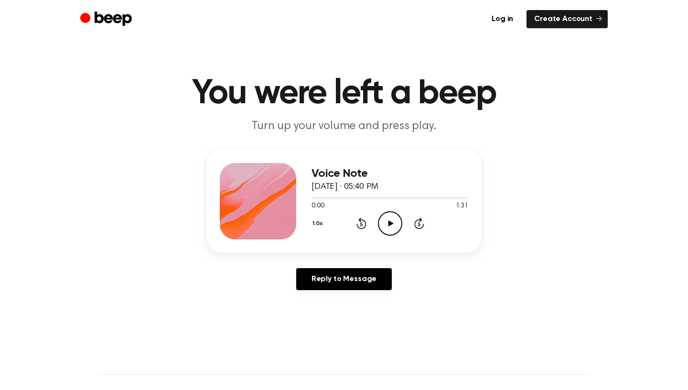
click at [390, 221] on icon at bounding box center [390, 223] width 5 height 6
click at [394, 224] on icon "Pause Audio" at bounding box center [390, 223] width 24 height 24
click at [404, 221] on div "1.0x Rewind 5 seconds Play Audio Skip 5 seconds" at bounding box center [390, 223] width 157 height 24
click at [398, 221] on icon "Play Audio" at bounding box center [390, 223] width 24 height 24
click at [392, 226] on icon at bounding box center [390, 223] width 4 height 6
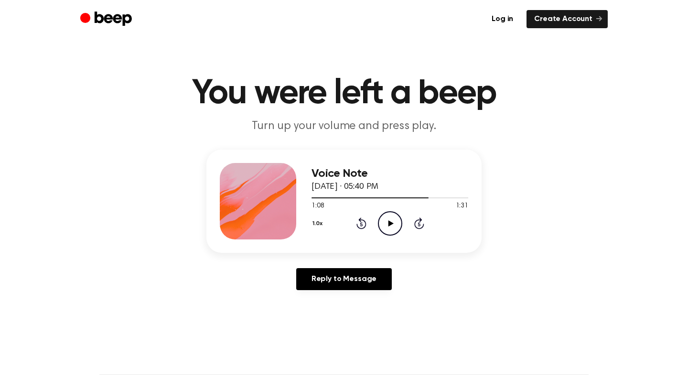
click at [394, 223] on icon "Play Audio" at bounding box center [390, 223] width 24 height 24
click at [394, 223] on icon "Pause Audio" at bounding box center [390, 223] width 24 height 24
click at [390, 218] on icon "Play Audio" at bounding box center [390, 223] width 24 height 24
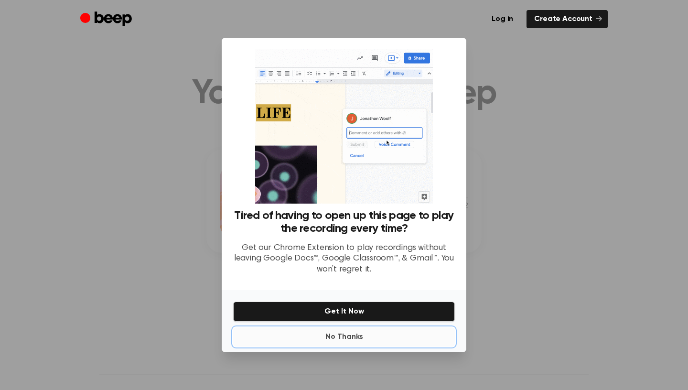
click at [353, 332] on button "No Thanks" at bounding box center [344, 336] width 222 height 19
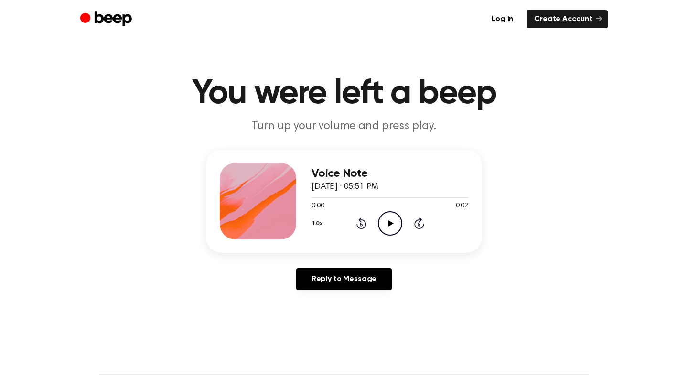
click at [389, 224] on icon at bounding box center [390, 223] width 5 height 6
click at [381, 218] on icon "Play Audio" at bounding box center [390, 223] width 24 height 24
click at [385, 220] on icon "Play Audio" at bounding box center [390, 223] width 24 height 24
